Goal: Find specific page/section: Find specific page/section

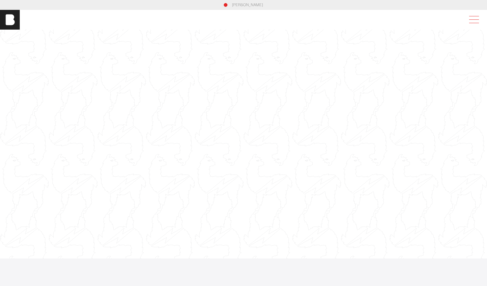
drag, startPoint x: 485, startPoint y: 20, endPoint x: 481, endPoint y: 20, distance: 4.6
click at [485, 20] on div at bounding box center [475, 19] width 21 height 11
click at [468, 22] on span at bounding box center [472, 19] width 14 height 11
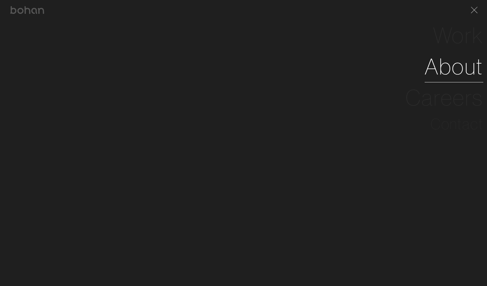
click at [457, 66] on link "About" at bounding box center [453, 66] width 59 height 31
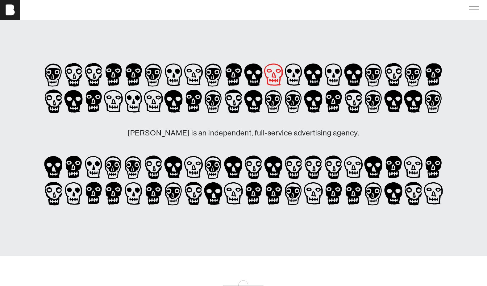
scroll to position [23, 0]
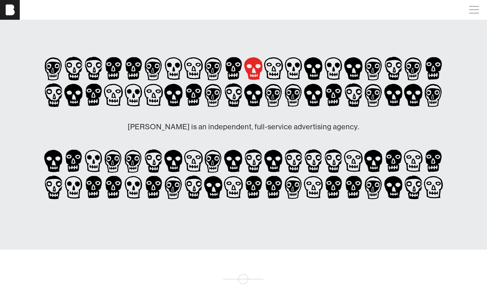
click at [258, 71] on icon at bounding box center [253, 68] width 18 height 23
click at [270, 70] on icon at bounding box center [273, 68] width 20 height 27
click at [299, 70] on icon at bounding box center [293, 68] width 17 height 23
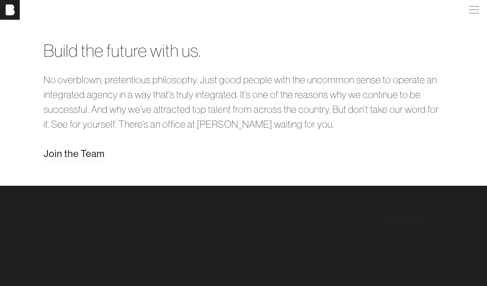
scroll to position [1187, 0]
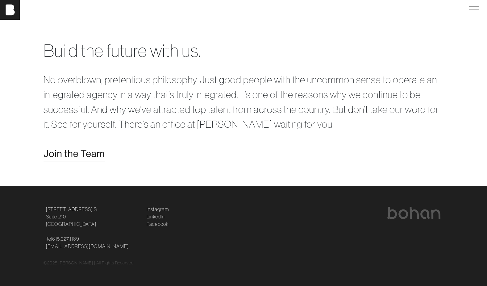
click at [83, 161] on span "Join the Team" at bounding box center [73, 153] width 61 height 15
